Goal: Find specific page/section: Find specific page/section

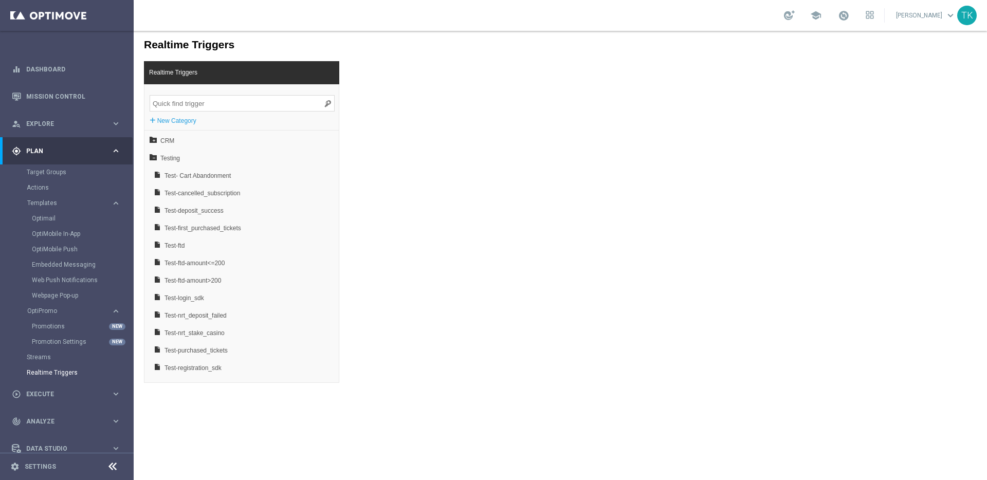
scroll to position [39, 0]
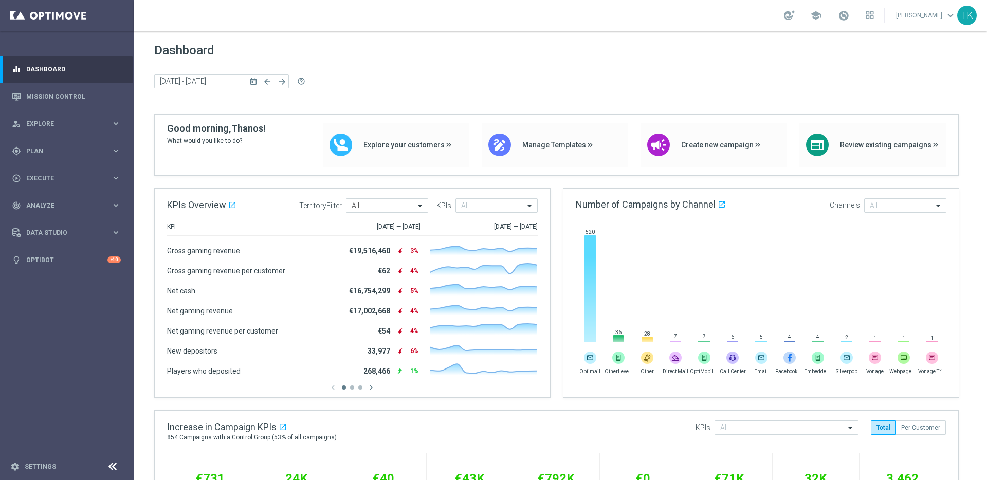
click at [112, 317] on sidenavbar "equalizer Dashboard Mission Control" at bounding box center [67, 240] width 134 height 480
click at [51, 90] on link "Mission Control" at bounding box center [73, 96] width 95 height 27
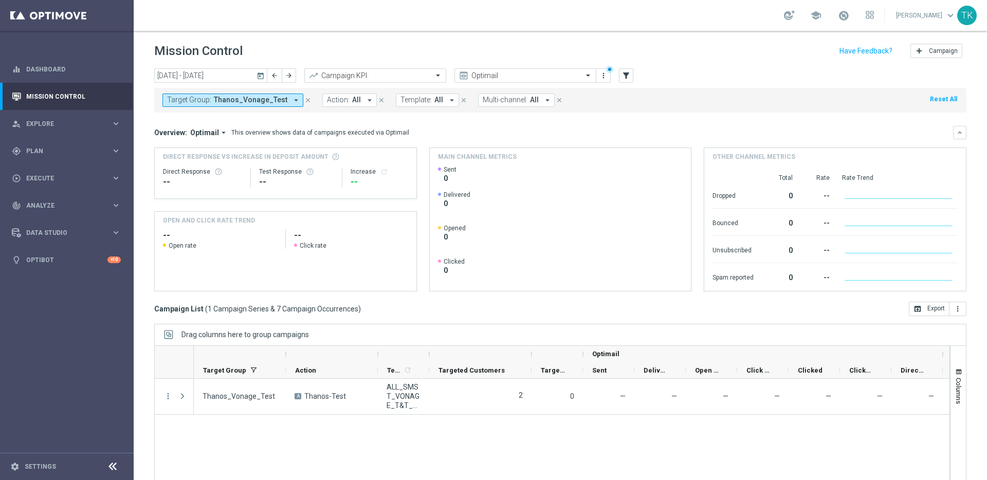
drag, startPoint x: 480, startPoint y: 355, endPoint x: 530, endPoint y: 351, distance: 50.5
click at [530, 351] on div at bounding box center [531, 354] width 4 height 16
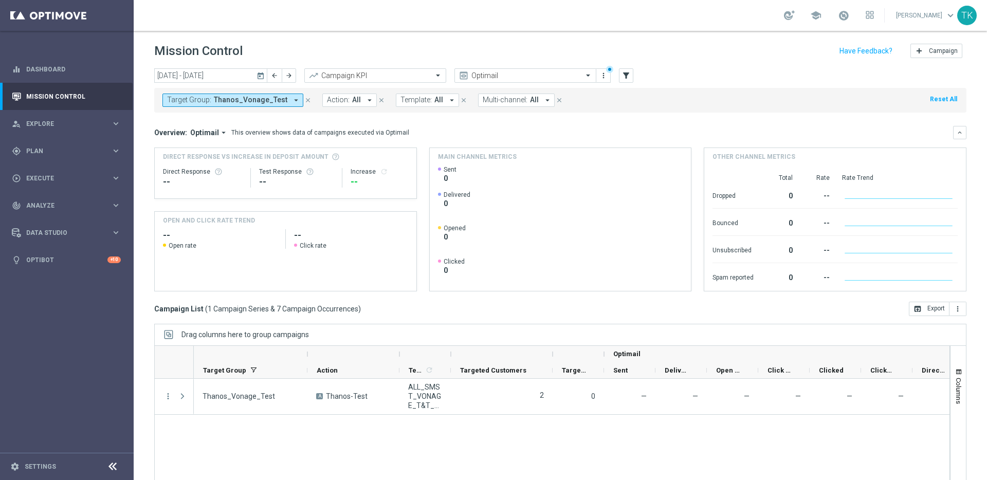
drag, startPoint x: 285, startPoint y: 354, endPoint x: 307, endPoint y: 351, distance: 21.8
click at [307, 351] on div at bounding box center [307, 354] width 4 height 16
drag, startPoint x: 448, startPoint y: 353, endPoint x: 489, endPoint y: 354, distance: 40.6
click at [489, 354] on div at bounding box center [491, 354] width 4 height 16
click at [786, 16] on div at bounding box center [789, 15] width 11 height 10
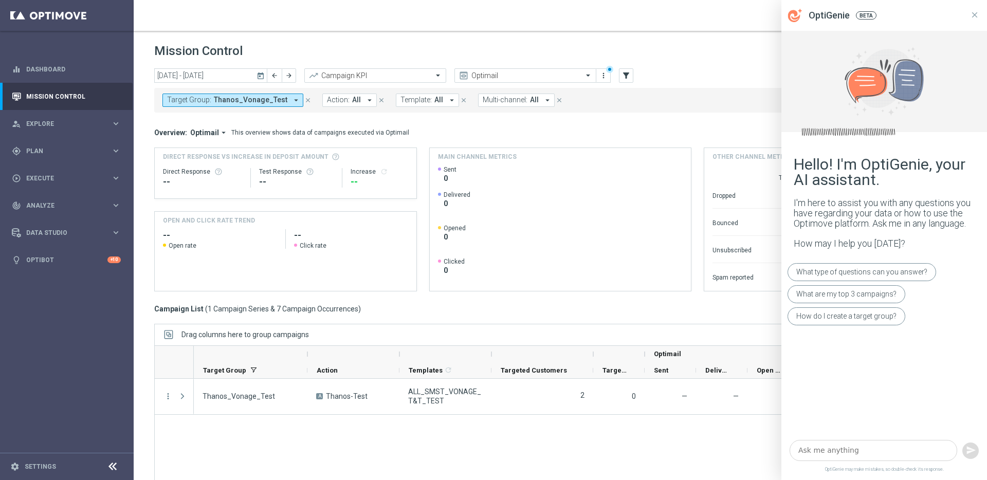
click at [828, 448] on textarea at bounding box center [873, 450] width 168 height 21
type textarea "what is Targeted Customers?"
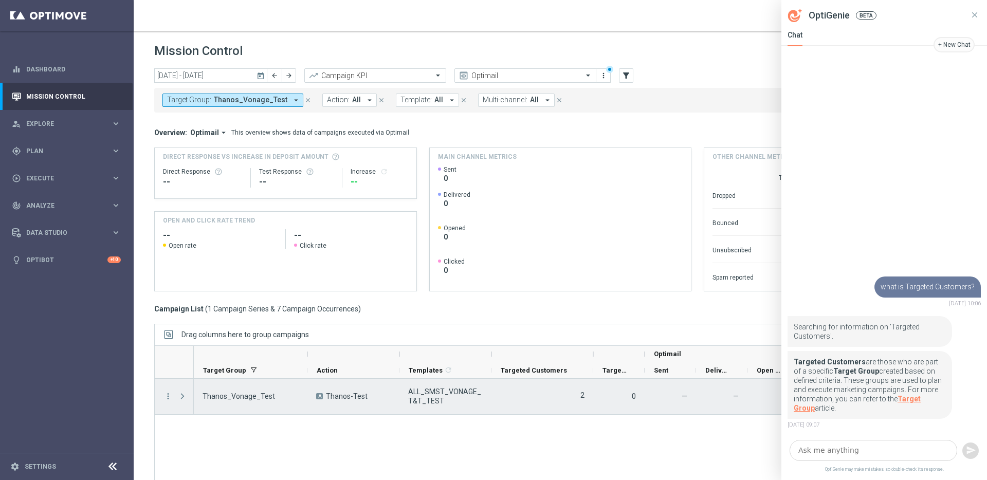
click at [577, 395] on div "2" at bounding box center [542, 396] width 102 height 35
click at [181, 394] on span "Press SPACE to select this row." at bounding box center [182, 396] width 9 height 8
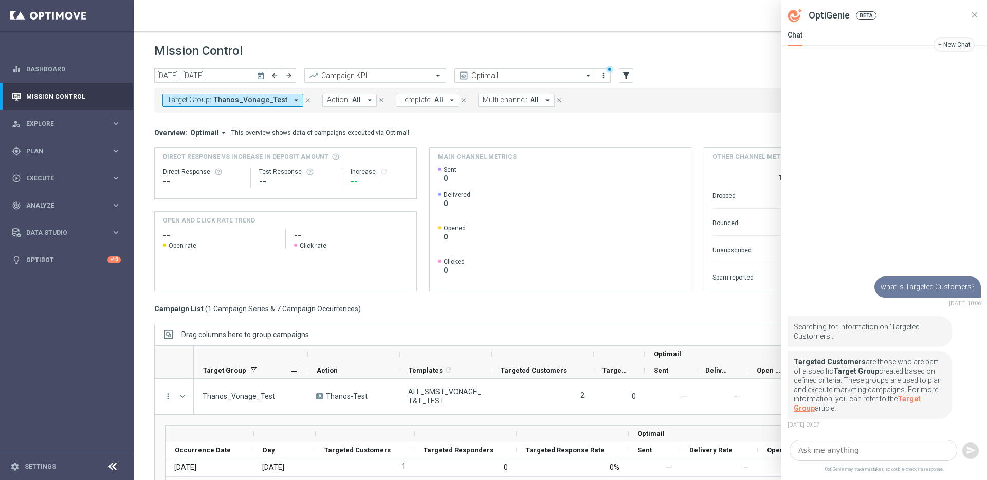
scroll to position [113, 0]
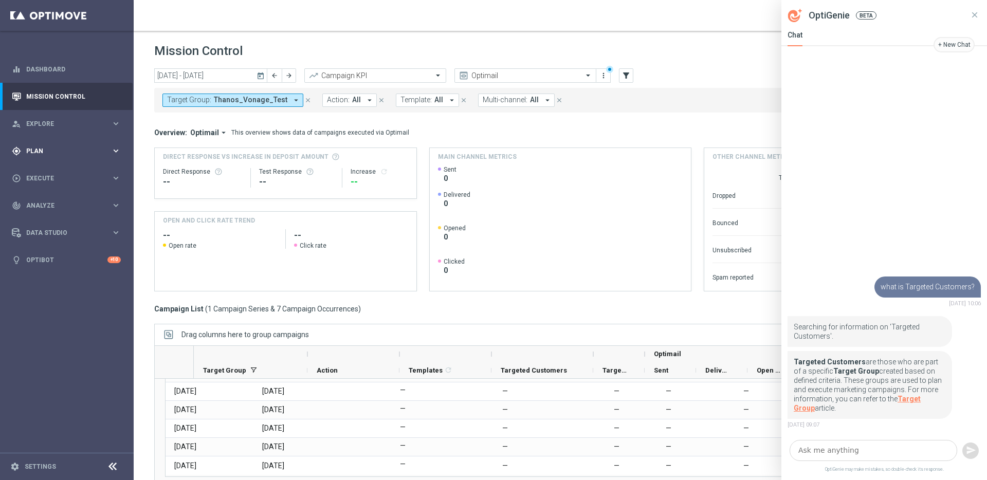
click at [115, 151] on icon "keyboard_arrow_right" at bounding box center [116, 151] width 10 height 10
click at [920, 401] on link "Target Group" at bounding box center [857, 403] width 127 height 17
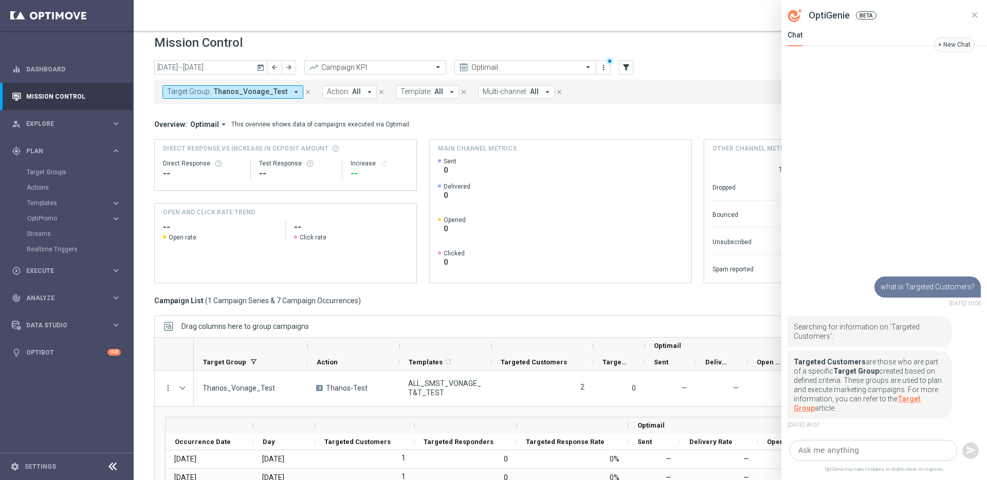
scroll to position [34, 0]
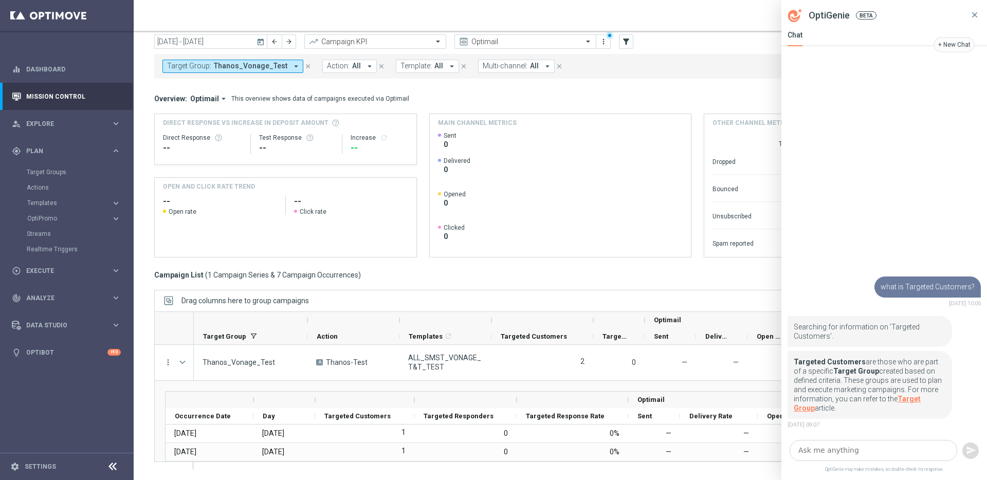
click at [977, 15] on icon at bounding box center [974, 14] width 9 height 9
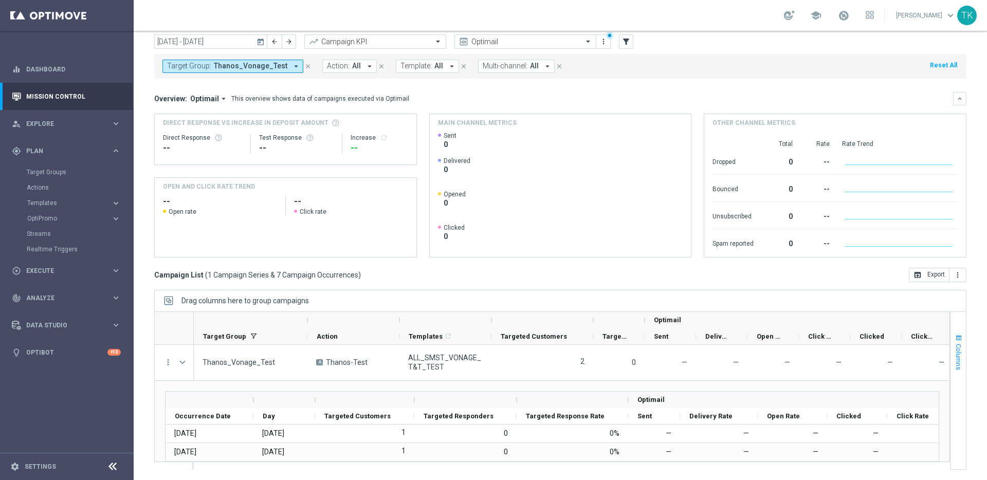
click at [954, 348] on span "Columns" at bounding box center [958, 357] width 8 height 26
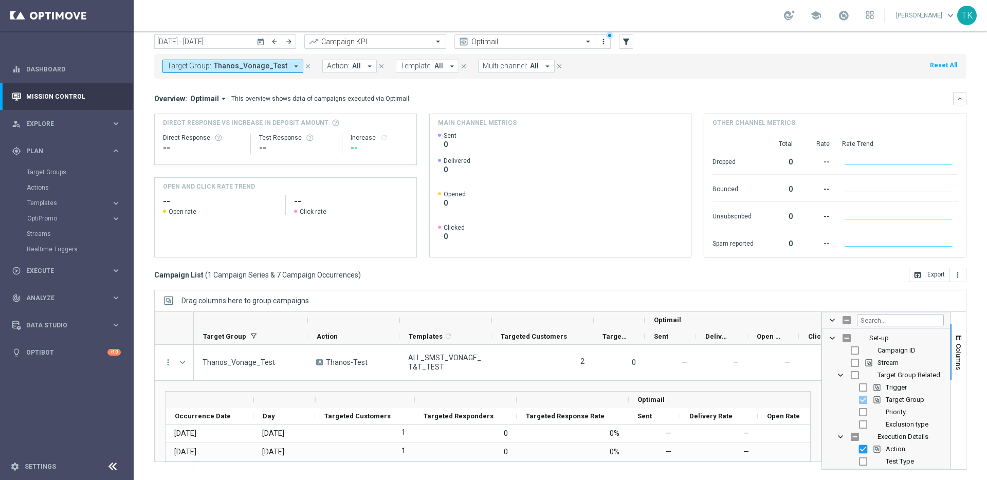
click at [859, 449] on input "Press SPACE to toggle visibility (visible)" at bounding box center [863, 449] width 8 height 8
checkbox input "false"
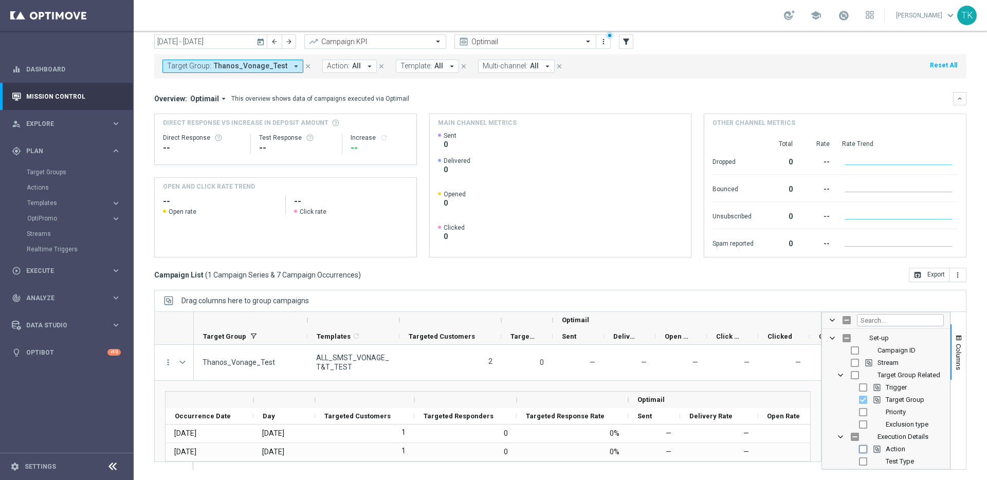
click at [859, 450] on input "Press SPACE to toggle visibility (hidden)" at bounding box center [863, 449] width 8 height 8
checkbox input "true"
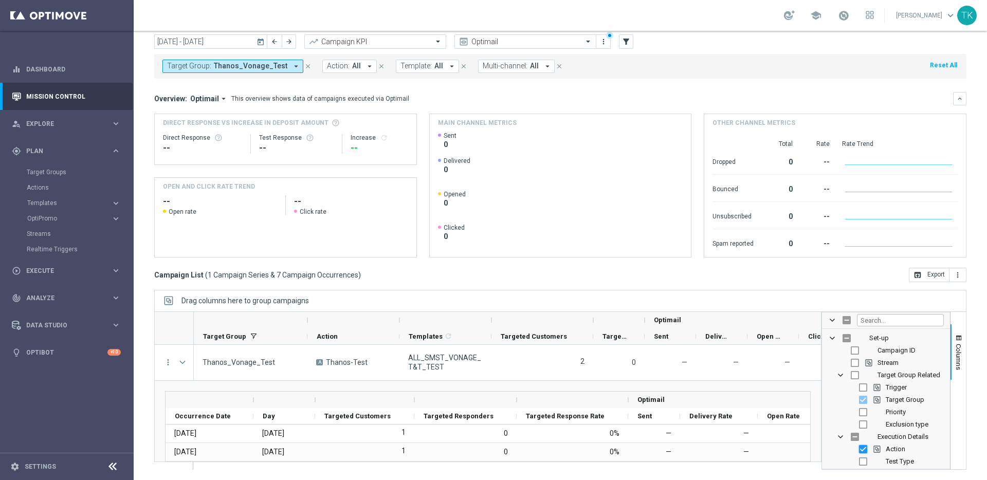
click at [859, 450] on input "Press SPACE to toggle visibility (visible)" at bounding box center [863, 449] width 8 height 8
checkbox input "false"
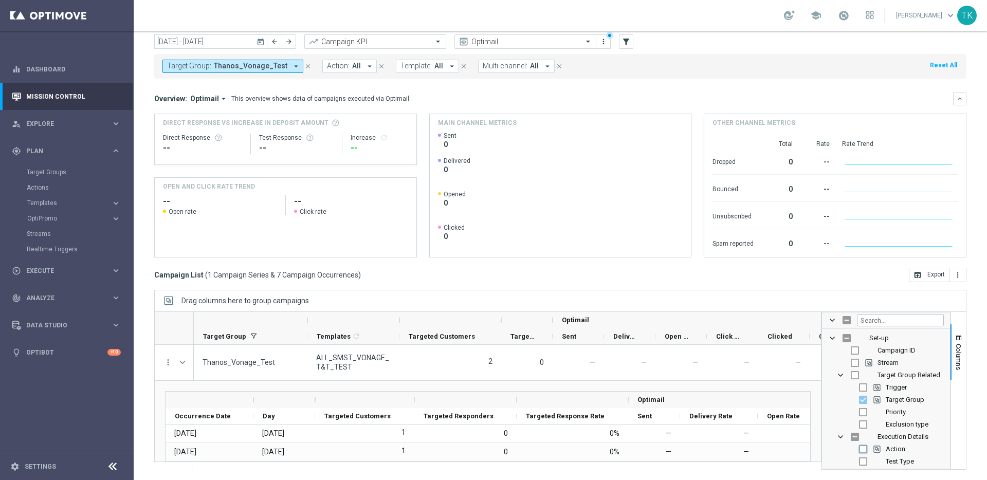
click at [859, 450] on input "Press SPACE to toggle visibility (hidden)" at bounding box center [863, 449] width 8 height 8
checkbox input "true"
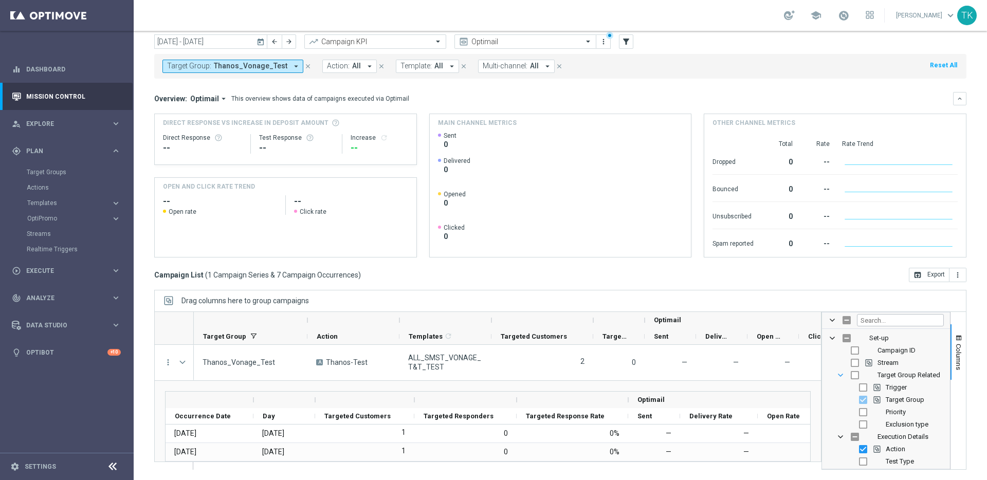
click at [836, 376] on span "Target Group Related Column Group" at bounding box center [840, 375] width 8 height 8
click at [836, 385] on span "Execution Details Column Group" at bounding box center [840, 387] width 8 height 8
click at [851, 424] on input "Press SPACE to toggle visibility (visible)" at bounding box center [855, 425] width 8 height 8
checkbox input "false"
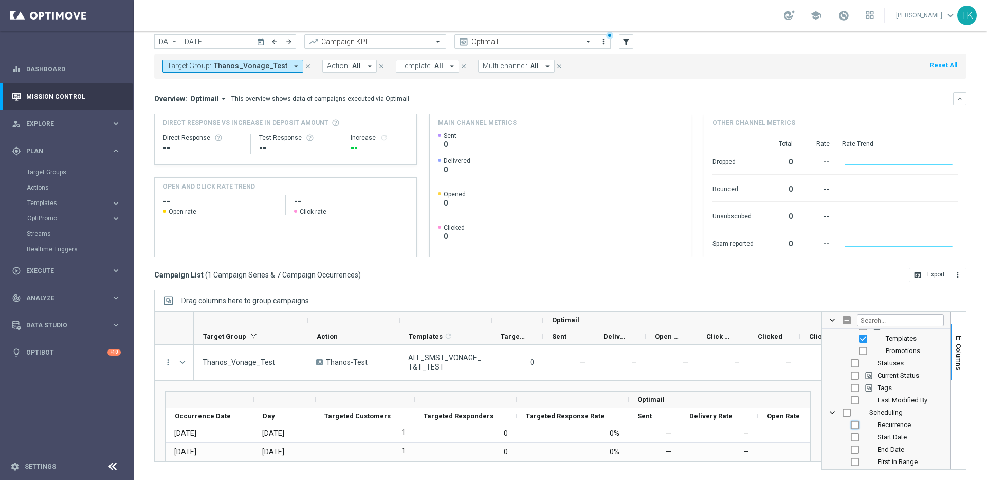
click at [851, 424] on input "Press SPACE to toggle visibility (hidden)" at bounding box center [855, 425] width 8 height 8
checkbox input "true"
checkbox input "false"
click at [851, 426] on input "Press SPACE to toggle visibility (visible)" at bounding box center [855, 425] width 8 height 8
checkbox input "false"
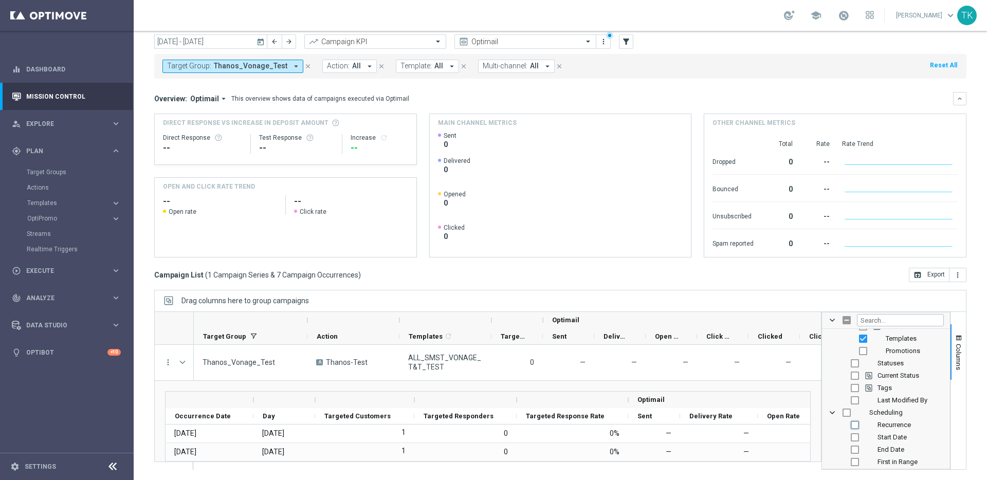
click at [851, 426] on input "Press SPACE to toggle visibility (hidden)" at bounding box center [855, 425] width 8 height 8
checkbox input "true"
checkbox input "false"
click at [851, 426] on input "Press SPACE to toggle visibility (visible)" at bounding box center [855, 425] width 8 height 8
checkbox input "false"
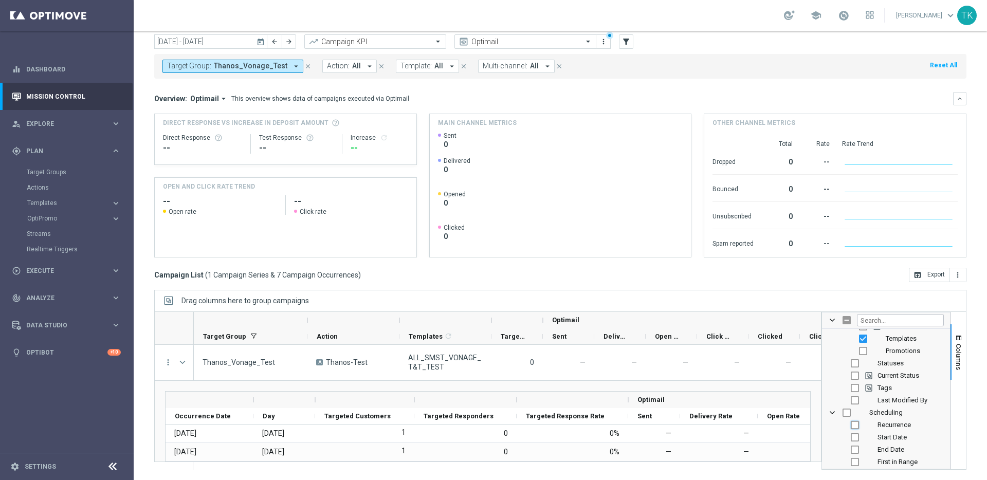
click at [851, 426] on input "Press SPACE to toggle visibility (hidden)" at bounding box center [855, 425] width 8 height 8
checkbox input "true"
checkbox input "false"
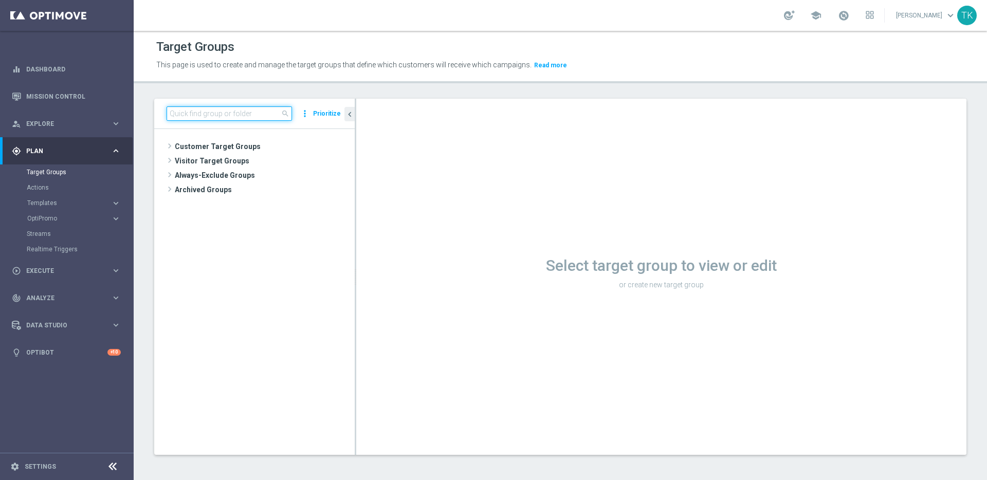
click at [234, 106] on input at bounding box center [229, 113] width 125 height 14
click at [234, 113] on input at bounding box center [229, 113] width 125 height 14
type input "thanos_vo"
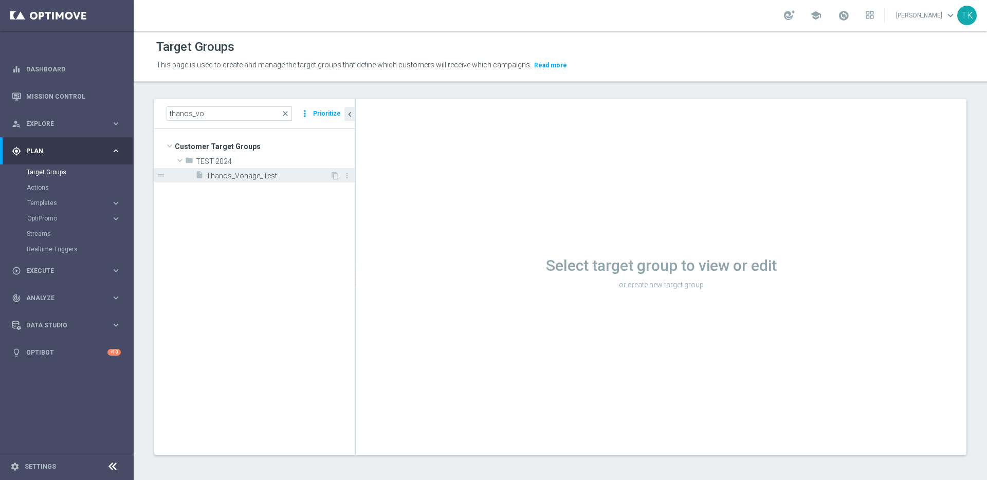
click at [246, 177] on span "Thanos_Vonage_Test" at bounding box center [268, 176] width 124 height 9
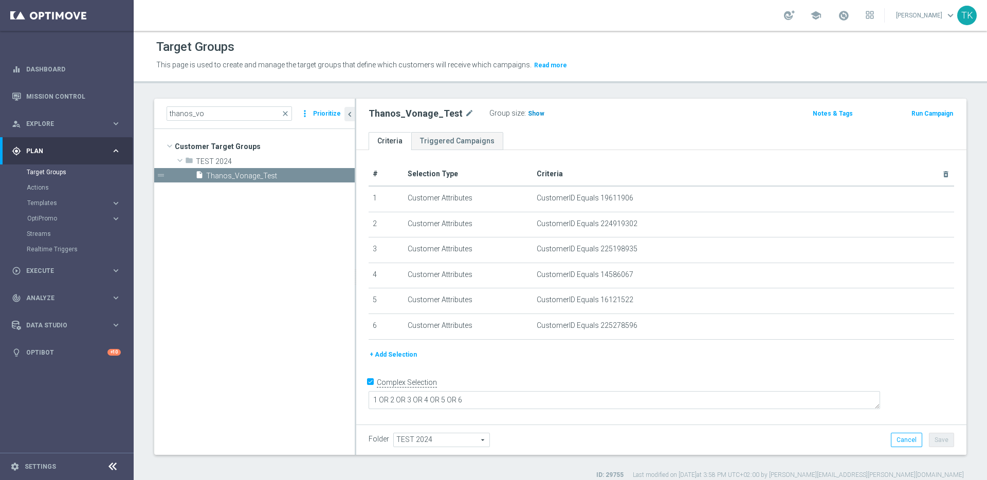
click at [528, 114] on span "Show" at bounding box center [536, 113] width 16 height 7
click at [57, 66] on link "Dashboard" at bounding box center [73, 69] width 95 height 27
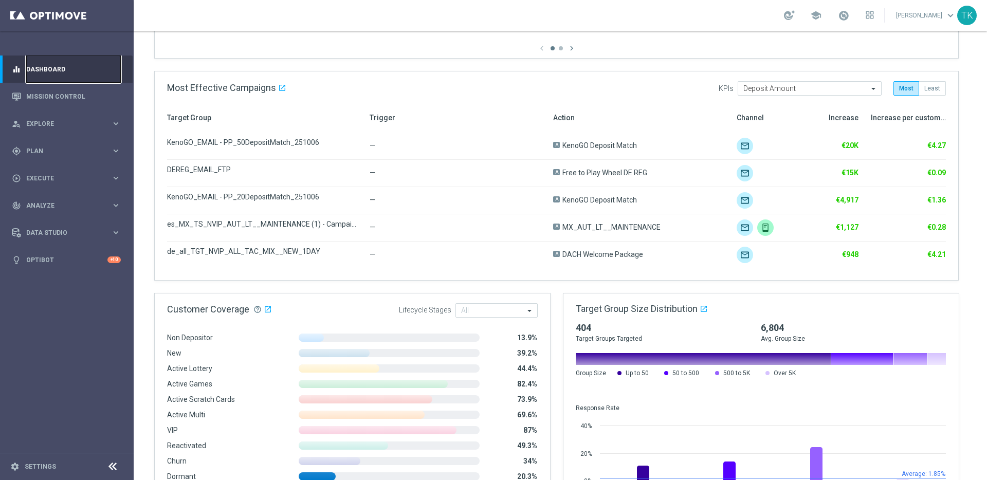
scroll to position [474, 0]
